Goal: Find specific page/section: Find specific page/section

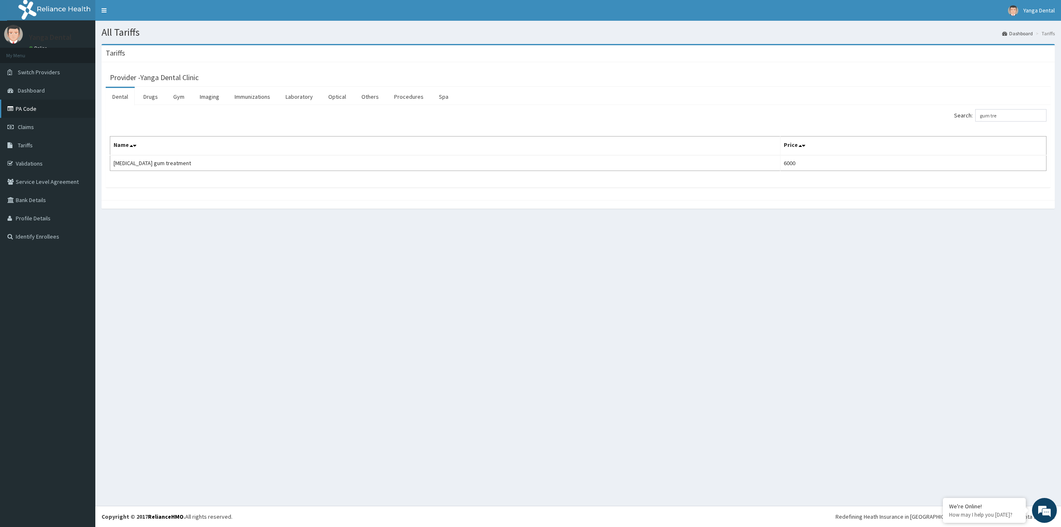
click at [39, 105] on link "PA Code" at bounding box center [47, 109] width 95 height 18
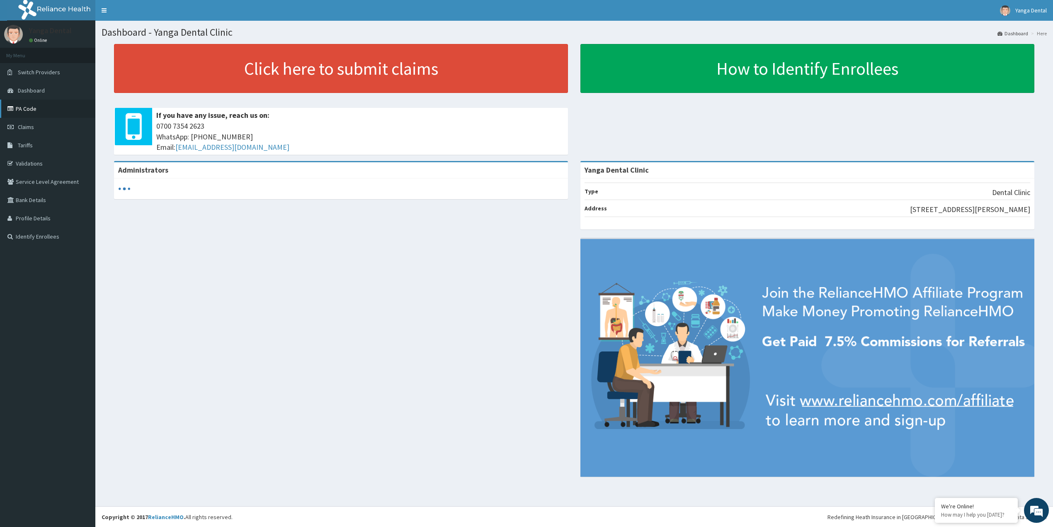
click at [41, 106] on link "PA Code" at bounding box center [47, 109] width 95 height 18
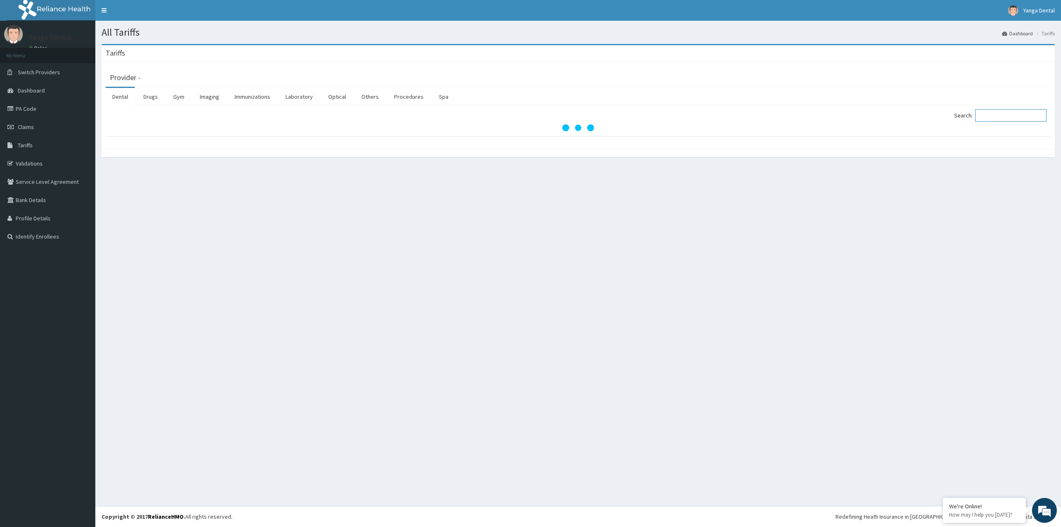
click at [992, 112] on input "Search:" at bounding box center [1011, 115] width 71 height 12
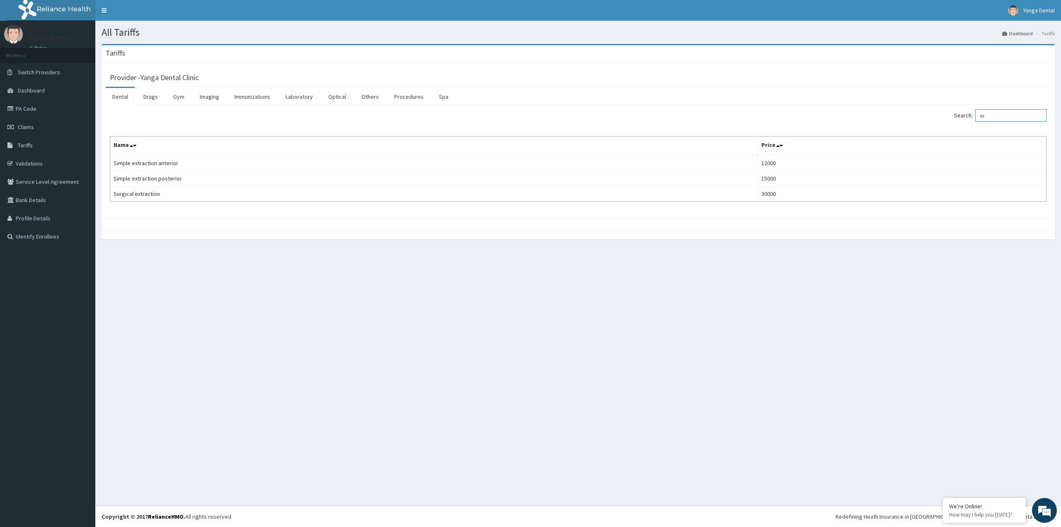
type input "e"
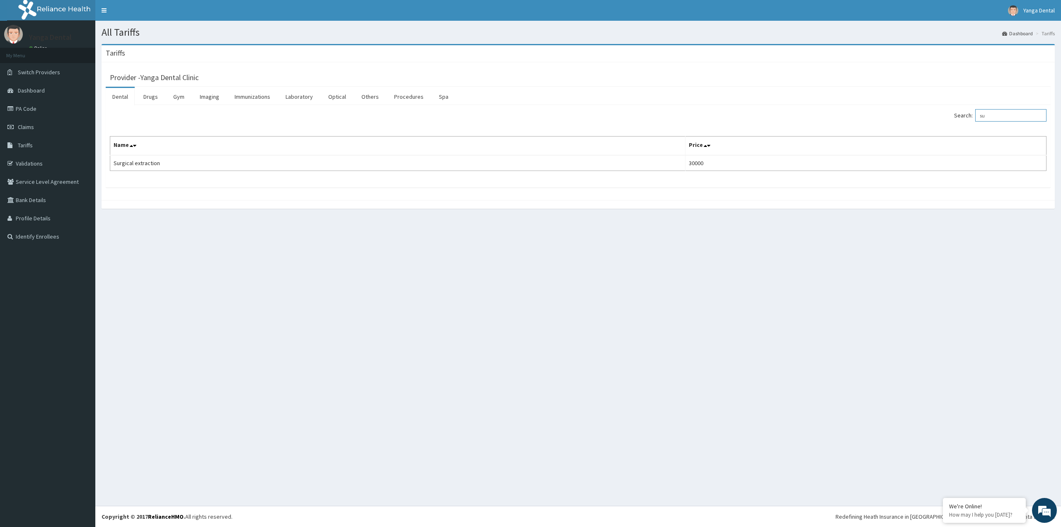
type input "s"
type input "t"
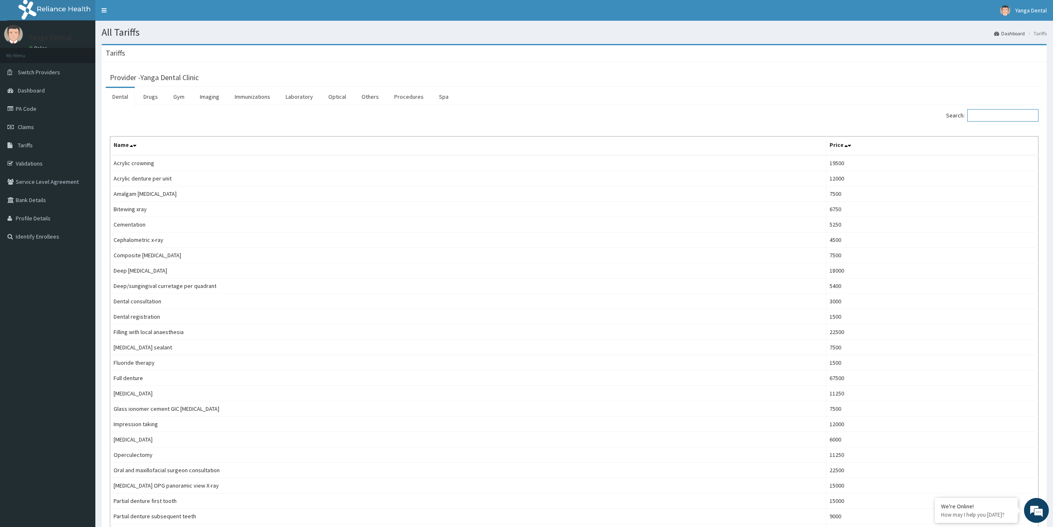
click at [987, 114] on input "Search:" at bounding box center [1002, 115] width 71 height 12
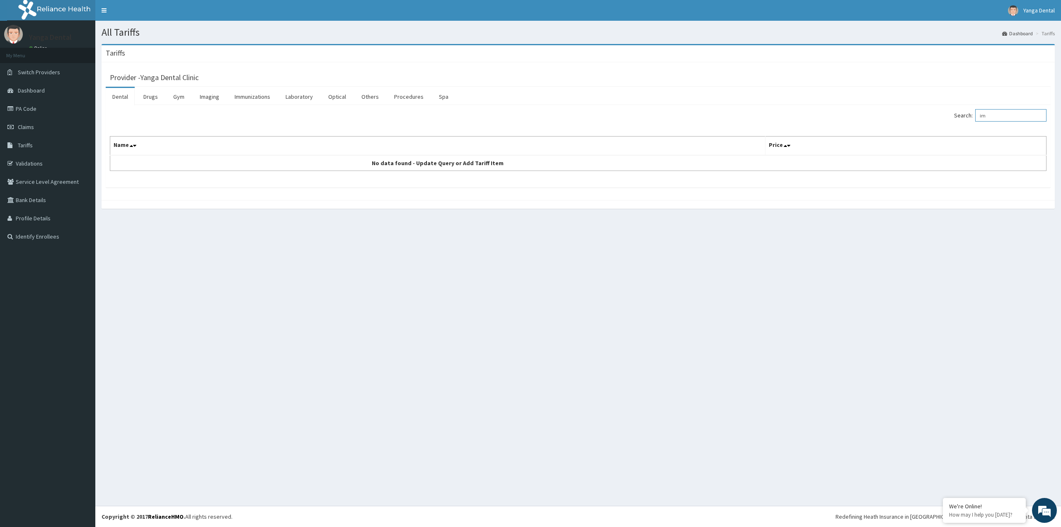
type input "i"
type input "impac"
